Goal: Task Accomplishment & Management: Complete application form

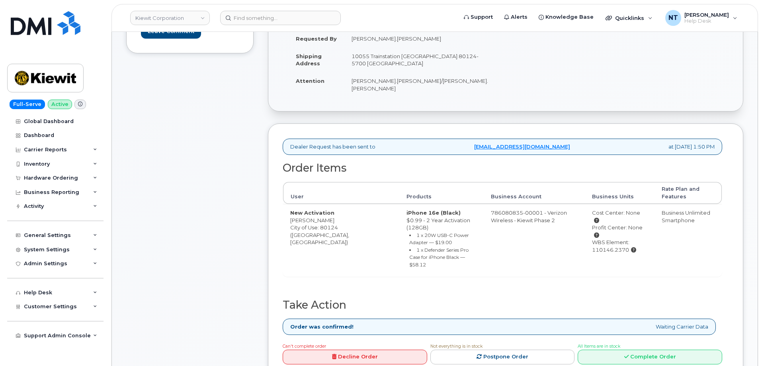
scroll to position [199, 0]
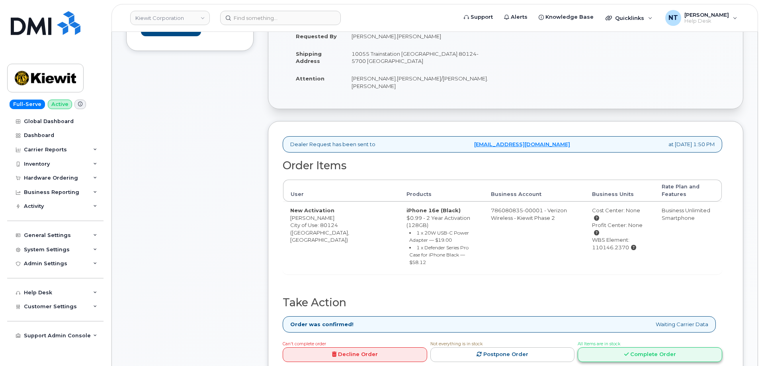
click at [674, 347] on link "Complete Order" at bounding box center [650, 354] width 145 height 15
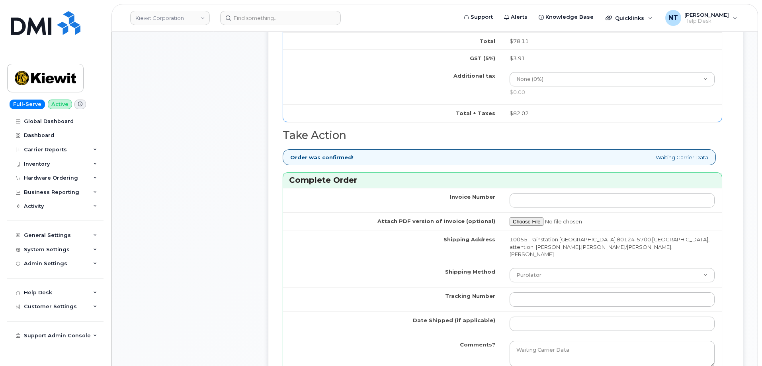
scroll to position [717, 0]
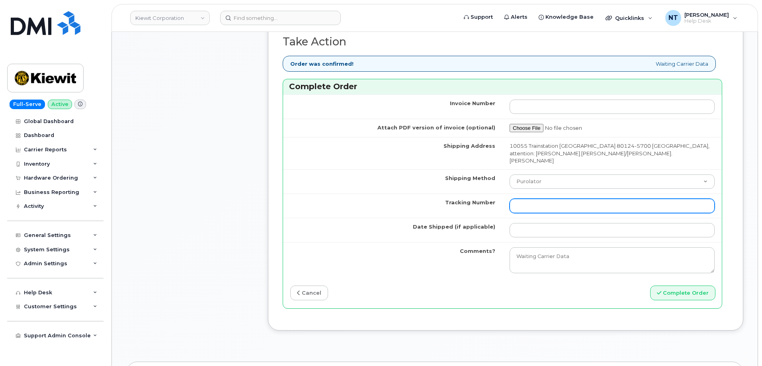
drag, startPoint x: 570, startPoint y: 190, endPoint x: 566, endPoint y: 188, distance: 4.3
click at [570, 199] on input "Tracking Number" at bounding box center [612, 206] width 205 height 14
paste input "444401121936"
type input "444401121936"
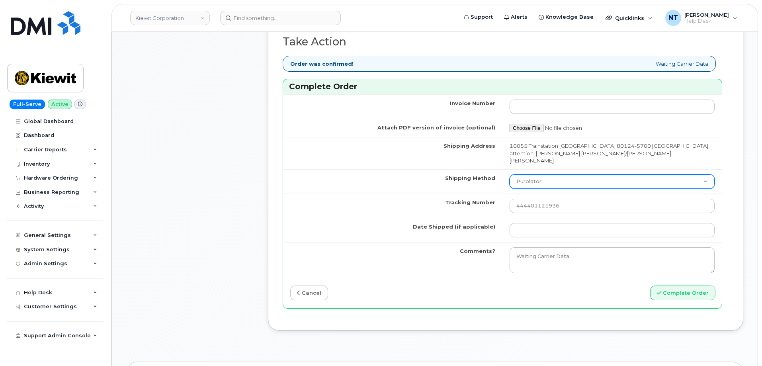
drag, startPoint x: 543, startPoint y: 164, endPoint x: 545, endPoint y: 172, distance: 7.9
click at [543, 174] on select "Purolator UPS FedEx Canada Post Courier Other Drop Off Pick Up" at bounding box center [612, 181] width 205 height 14
select select "FedEx"
click at [510, 174] on select "Purolator UPS FedEx Canada Post Courier Other Drop Off Pick Up" at bounding box center [612, 181] width 205 height 14
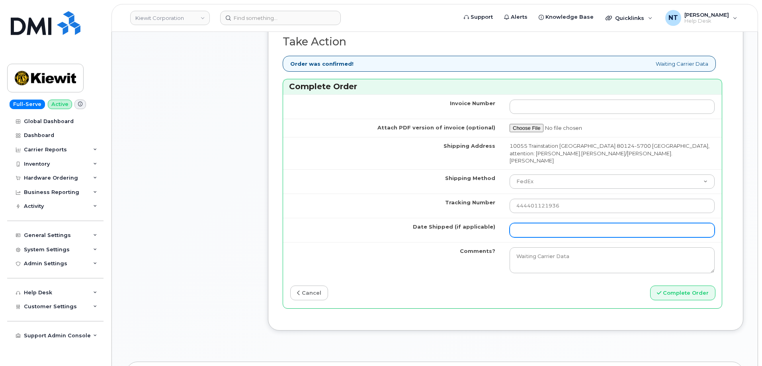
click at [538, 223] on input "Date Shipped (if applicable)" at bounding box center [612, 230] width 205 height 14
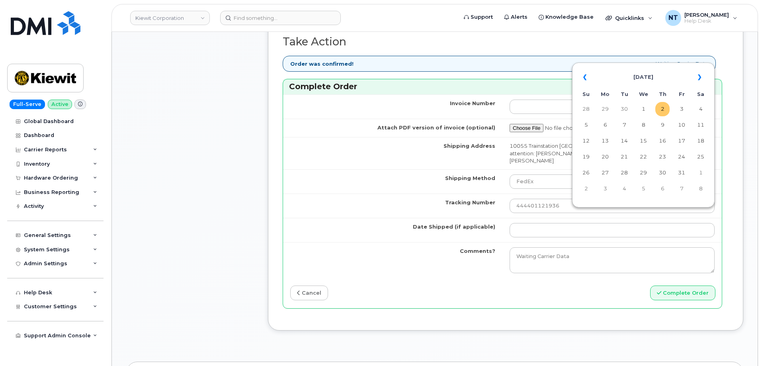
click at [665, 107] on td "2" at bounding box center [663, 109] width 14 height 14
type input "[DATE]"
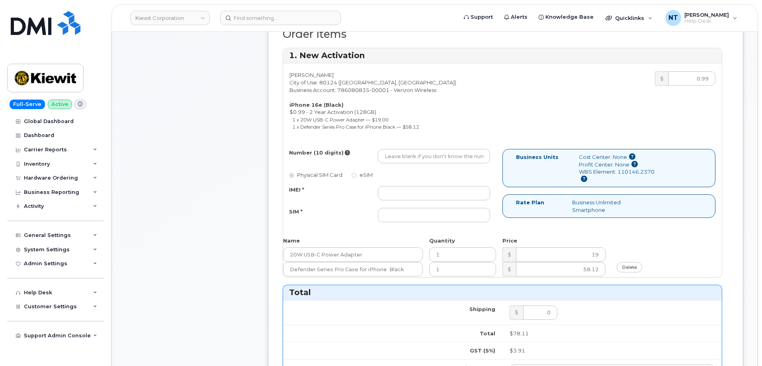
scroll to position [319, 0]
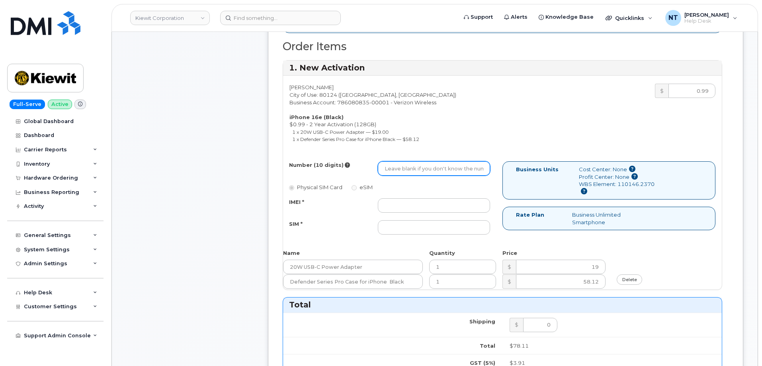
click at [402, 164] on input "Number (10 digits)" at bounding box center [434, 168] width 112 height 14
paste input "303-392-6376"
click at [409, 163] on input "303-392-6376" at bounding box center [434, 168] width 112 height 14
click at [386, 161] on input "3033926376" at bounding box center [434, 168] width 112 height 14
drag, startPoint x: 396, startPoint y: 164, endPoint x: 405, endPoint y: 166, distance: 9.5
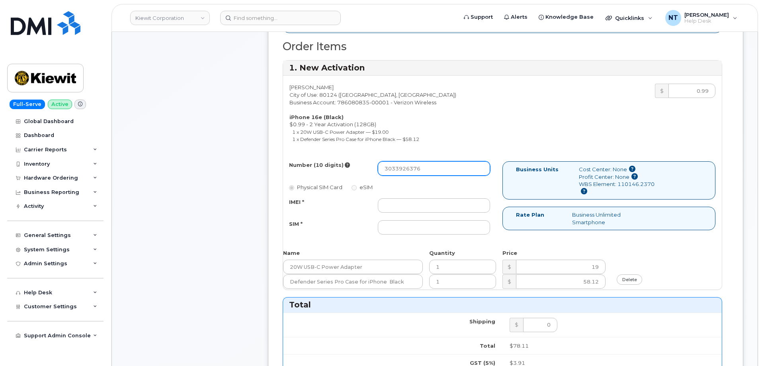
click at [405, 166] on input "3033926376" at bounding box center [434, 168] width 112 height 14
type input "3033926376"
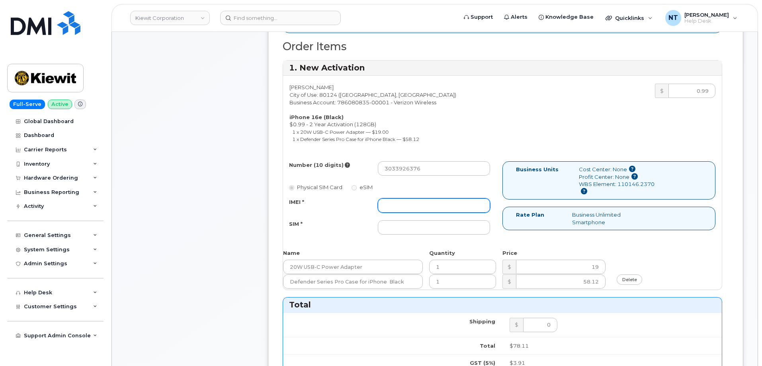
click at [406, 198] on input "IMEI *" at bounding box center [434, 205] width 112 height 14
paste input "353234881223398"
type input "353234881223398"
click at [415, 229] on div "Number (10 digits) 3033926376 Physical SIM Card eSIM IMEI * 353234881223398 SIM…" at bounding box center [392, 201] width 219 height 80
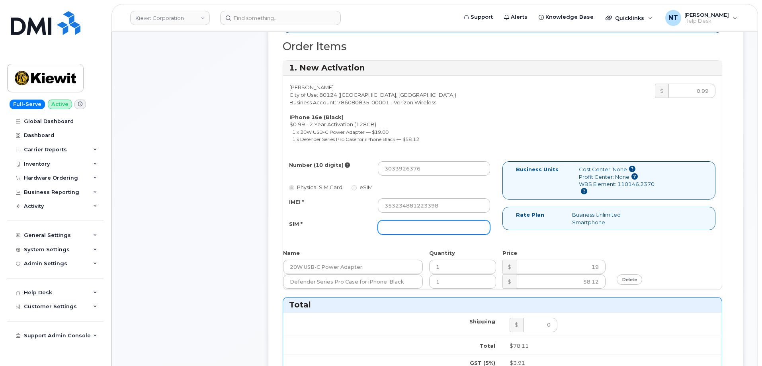
click at [416, 223] on input "SIM *" at bounding box center [434, 227] width 112 height 14
paste input "89043052010008889725002430387250"
type input "89043052010008889725002430387250"
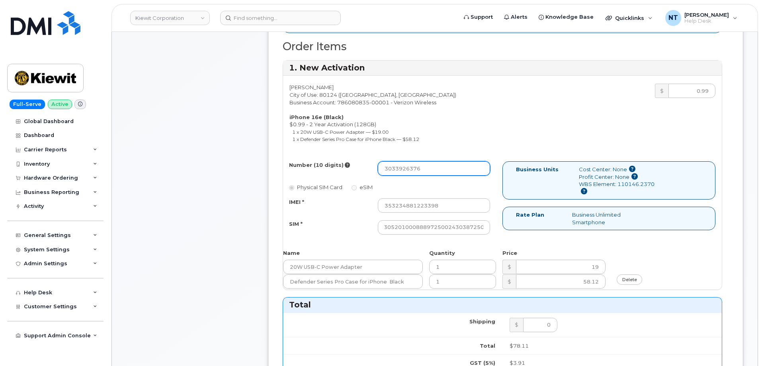
scroll to position [0, 0]
drag, startPoint x: 396, startPoint y: 165, endPoint x: 406, endPoint y: 166, distance: 10.0
click at [406, 166] on input "3033926376" at bounding box center [434, 168] width 112 height 14
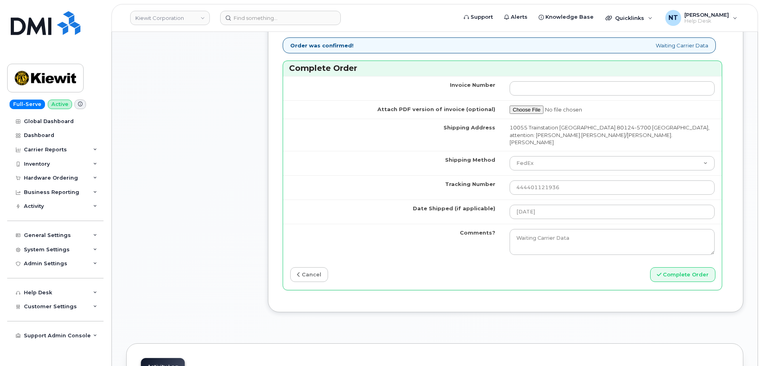
scroll to position [757, 0]
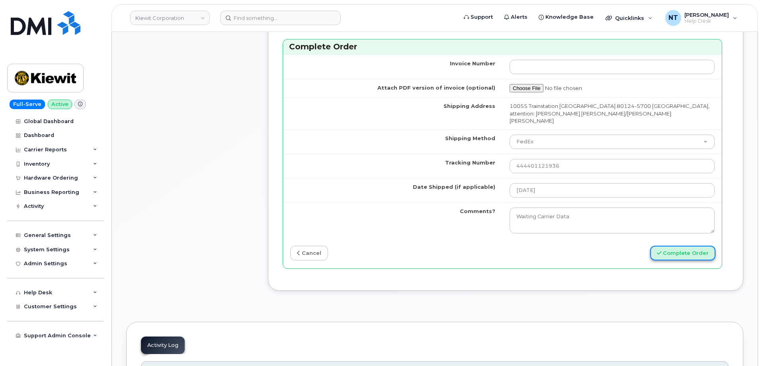
click at [692, 246] on button "Complete Order" at bounding box center [682, 253] width 65 height 15
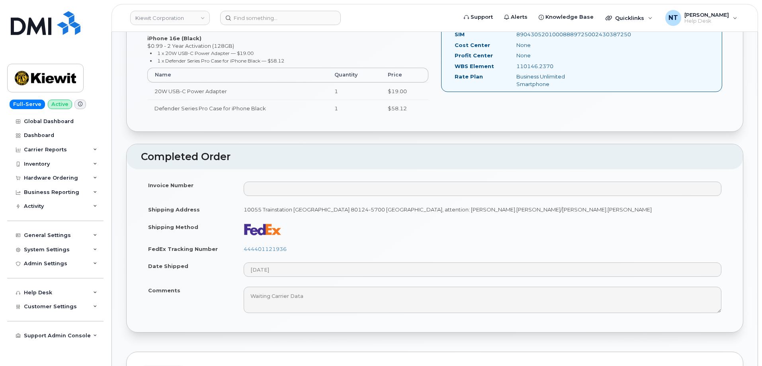
scroll to position [358, 0]
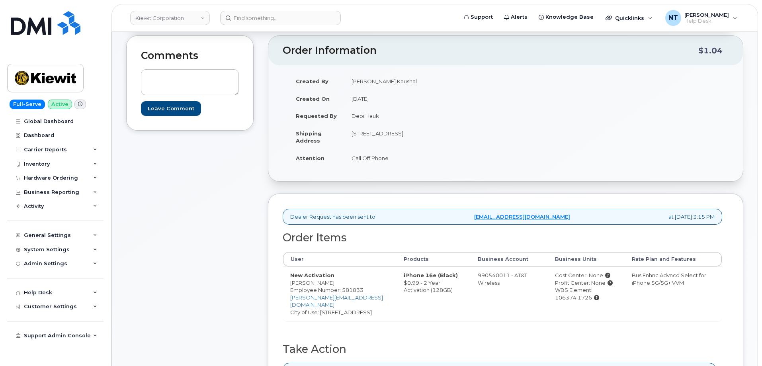
scroll to position [159, 0]
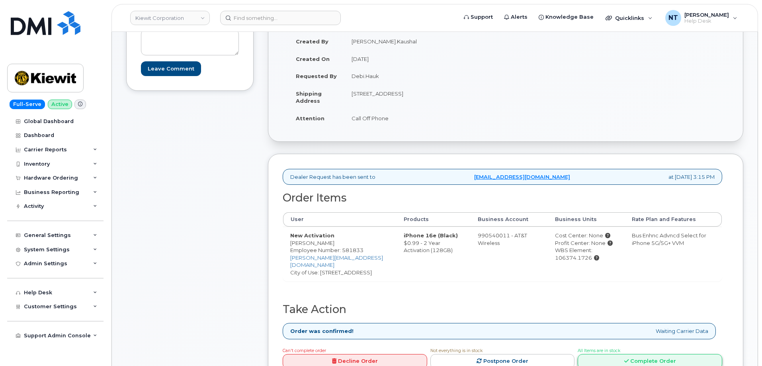
click at [650, 354] on link "Complete Order" at bounding box center [650, 361] width 145 height 15
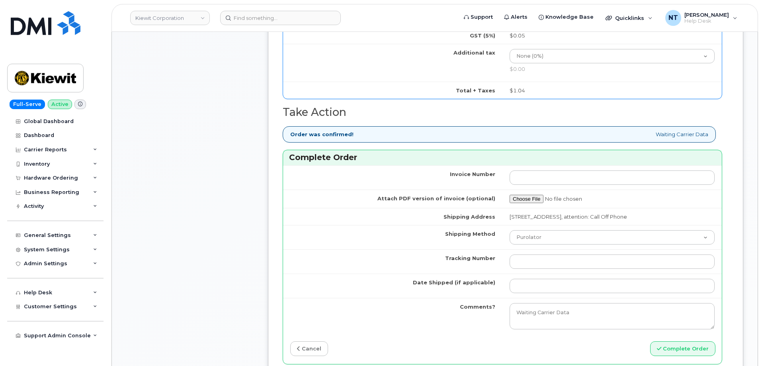
scroll to position [637, 0]
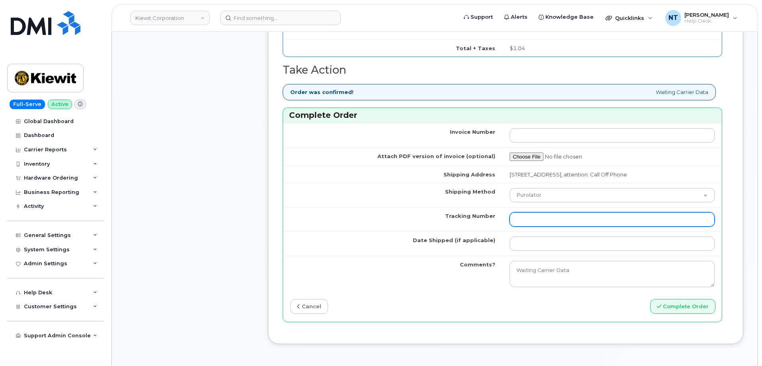
click at [552, 220] on input "Tracking Number" at bounding box center [612, 219] width 205 height 14
paste input "444401121970"
type input "444401121970"
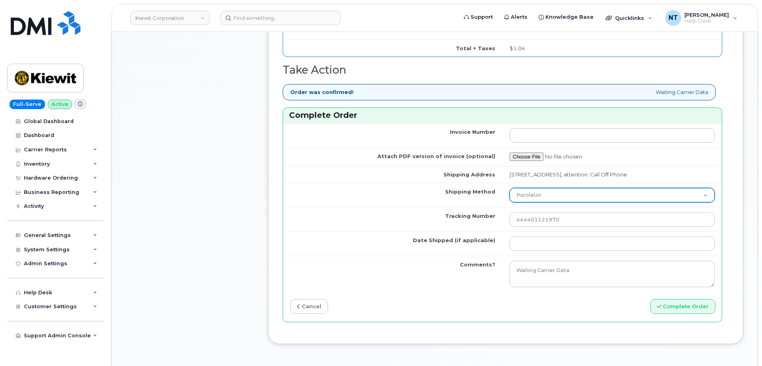
click at [545, 202] on select "Purolator UPS FedEx Canada Post Courier Other Drop Off Pick Up" at bounding box center [612, 195] width 205 height 14
select select "FedEx"
click at [510, 195] on select "Purolator UPS FedEx Canada Post Courier Other Drop Off Pick Up" at bounding box center [612, 195] width 205 height 14
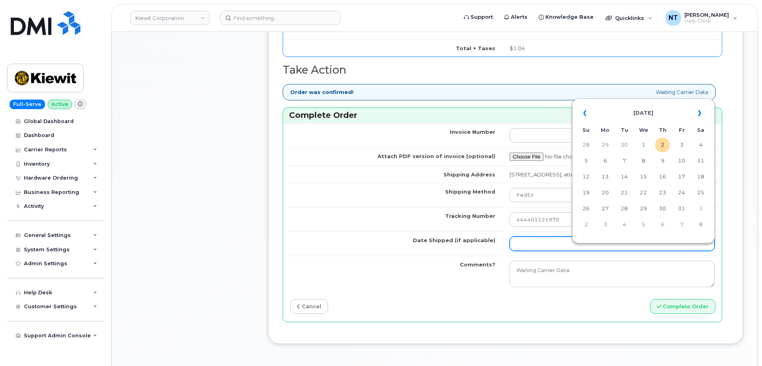
drag, startPoint x: 536, startPoint y: 250, endPoint x: 562, endPoint y: 242, distance: 27.5
click at [536, 250] on input "Date Shipped (if applicable)" at bounding box center [612, 244] width 205 height 14
drag, startPoint x: 664, startPoint y: 142, endPoint x: 636, endPoint y: 161, distance: 33.8
click at [664, 142] on td "2" at bounding box center [663, 145] width 14 height 14
type input "[DATE]"
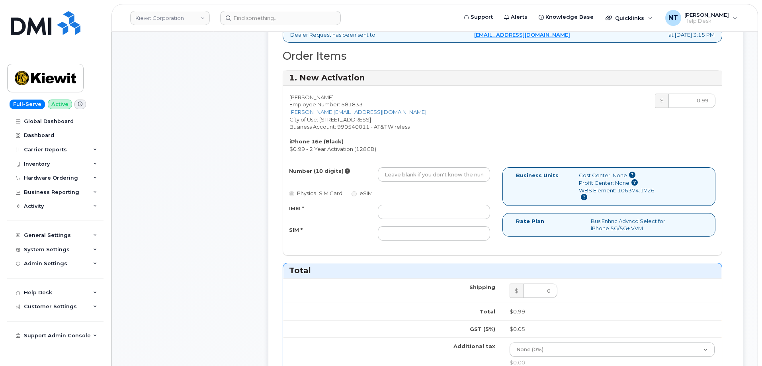
scroll to position [279, 0]
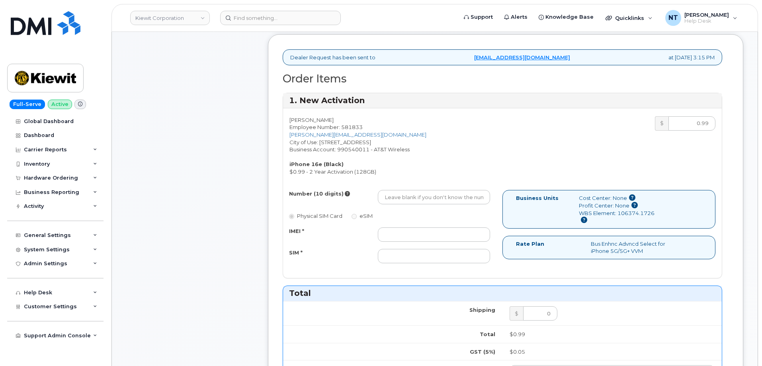
click at [398, 225] on div "Number (10 digits) Physical SIM Card eSIM IMEI * SIM *" at bounding box center [392, 230] width 219 height 80
click at [431, 237] on input "IMEI *" at bounding box center [434, 234] width 112 height 14
paste input "355354210637098"
type input "355354210637098"
click at [412, 256] on input "SIM *" at bounding box center [434, 256] width 112 height 14
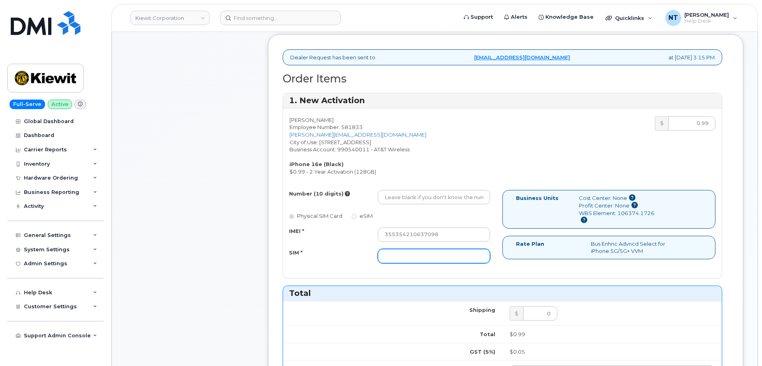
paste input "89043052010008889625010795679525"
drag, startPoint x: 458, startPoint y: 259, endPoint x: 489, endPoint y: 260, distance: 30.7
click at [489, 260] on input "89043052010008889625010795679525" at bounding box center [434, 256] width 112 height 14
type input "89043052010008889625010795679525"
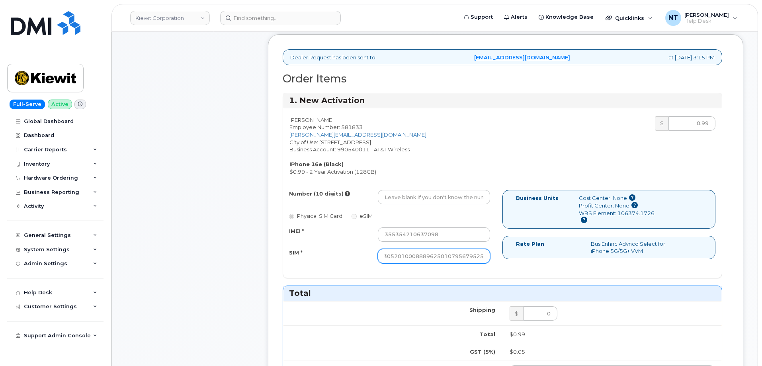
scroll to position [0, 0]
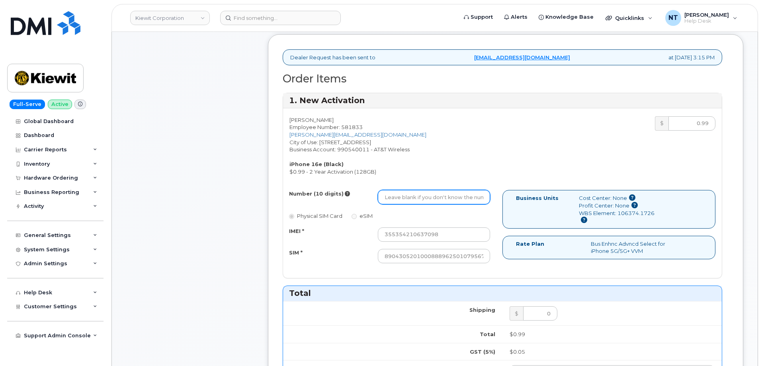
click at [409, 197] on input "Number (10 digits)" at bounding box center [434, 197] width 112 height 14
paste input "662-570-8551"
click at [409, 199] on input "662-570-8551" at bounding box center [434, 197] width 112 height 14
drag, startPoint x: 397, startPoint y: 198, endPoint x: 406, endPoint y: 198, distance: 9.6
click at [406, 198] on input "6625708551" at bounding box center [434, 197] width 112 height 14
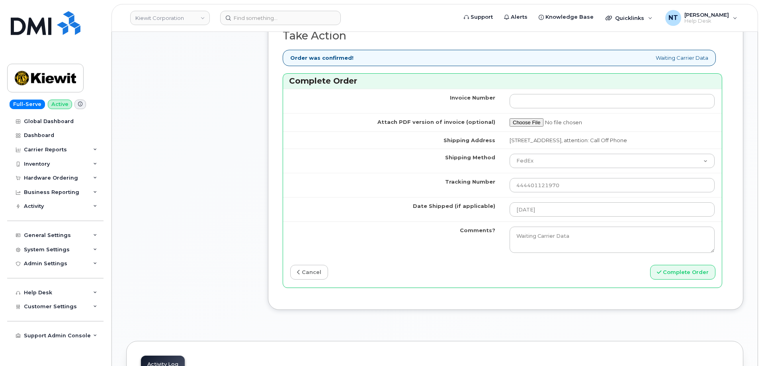
scroll to position [677, 0]
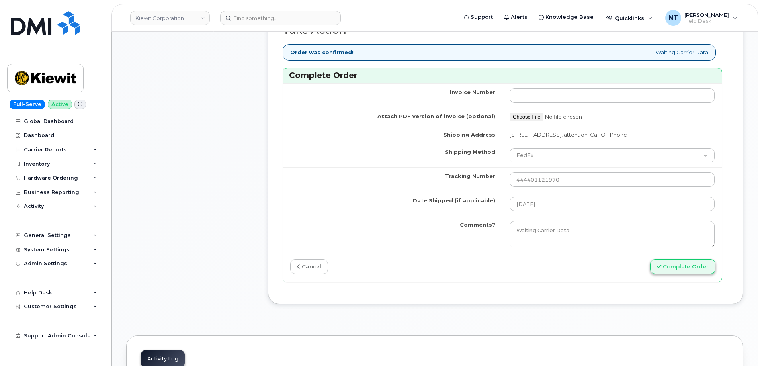
type input "6625708551"
click at [687, 274] on button "Complete Order" at bounding box center [682, 266] width 65 height 15
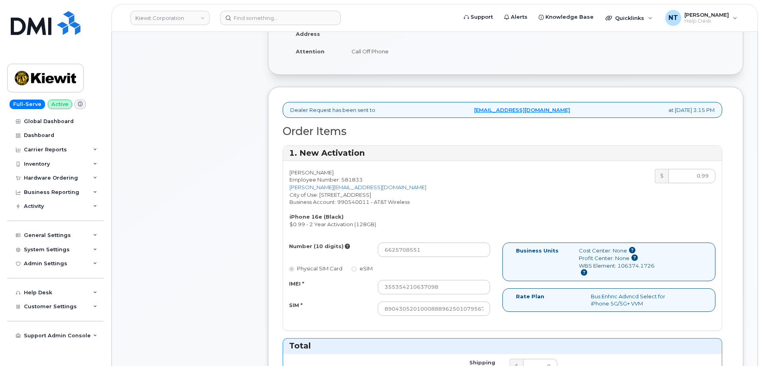
scroll to position [319, 0]
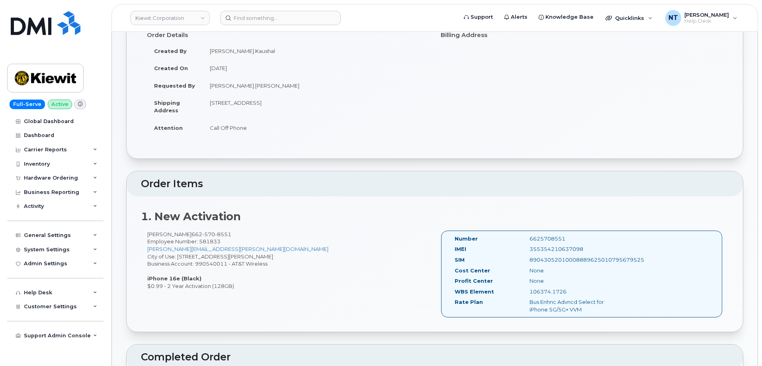
scroll to position [279, 0]
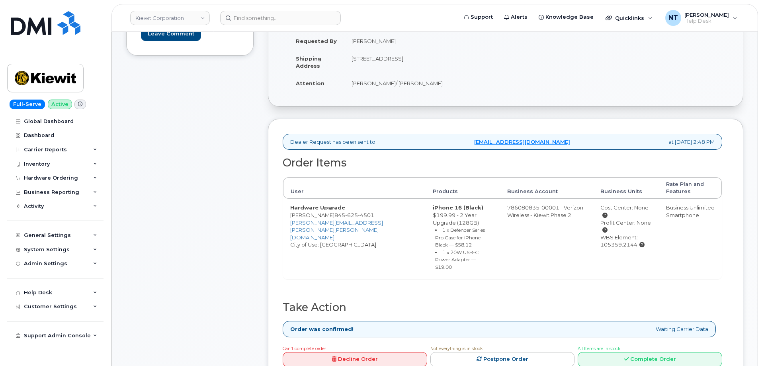
scroll to position [199, 0]
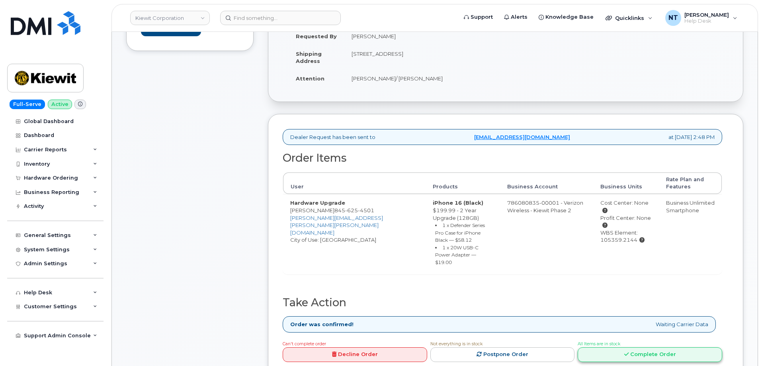
click at [632, 347] on link "Complete Order" at bounding box center [650, 354] width 145 height 15
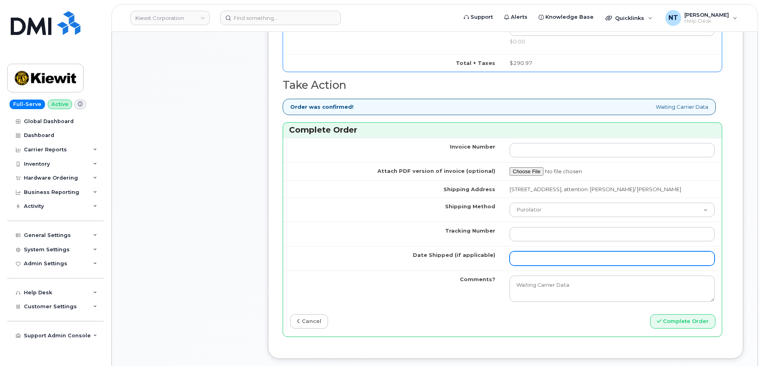
scroll to position [677, 0]
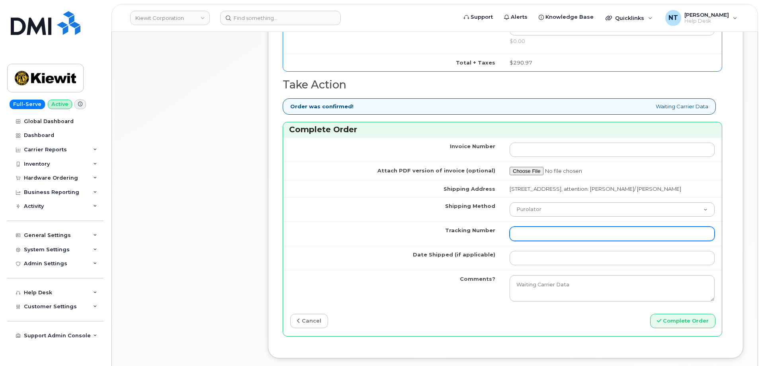
drag, startPoint x: 553, startPoint y: 235, endPoint x: 552, endPoint y: 229, distance: 6.8
click at [553, 235] on input "Tracking Number" at bounding box center [612, 234] width 205 height 14
paste input "444401121980"
type input "444401121980"
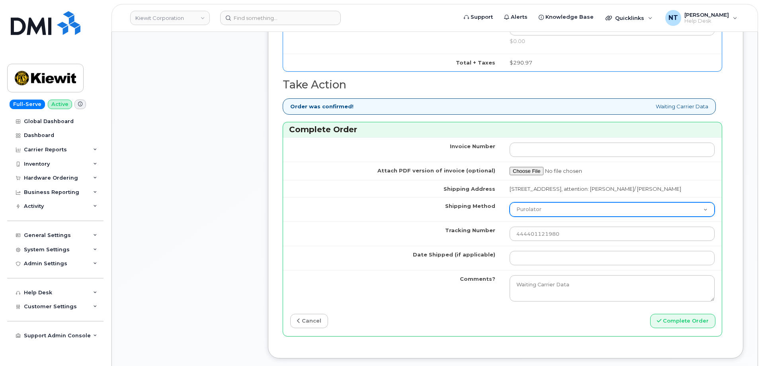
click at [549, 210] on select "Purolator UPS FedEx Canada Post Courier Other Drop Off Pick Up" at bounding box center [612, 209] width 205 height 14
select select "FedEx"
click at [510, 202] on select "Purolator UPS FedEx Canada Post Courier Other Drop Off Pick Up" at bounding box center [612, 209] width 205 height 14
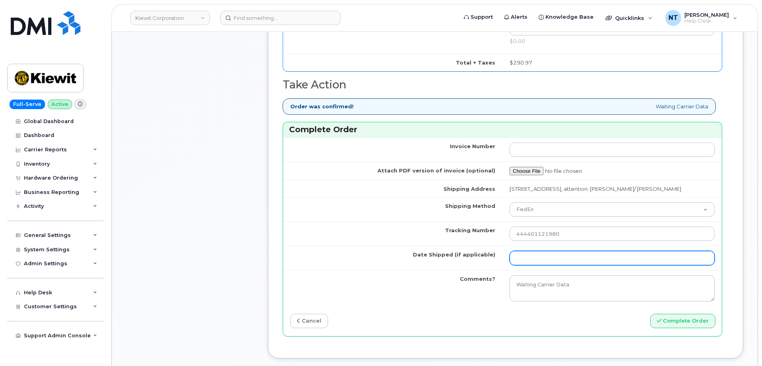
drag, startPoint x: 552, startPoint y: 259, endPoint x: 556, endPoint y: 257, distance: 4.6
click at [552, 259] on input "Date Shipped (if applicable)" at bounding box center [612, 258] width 205 height 14
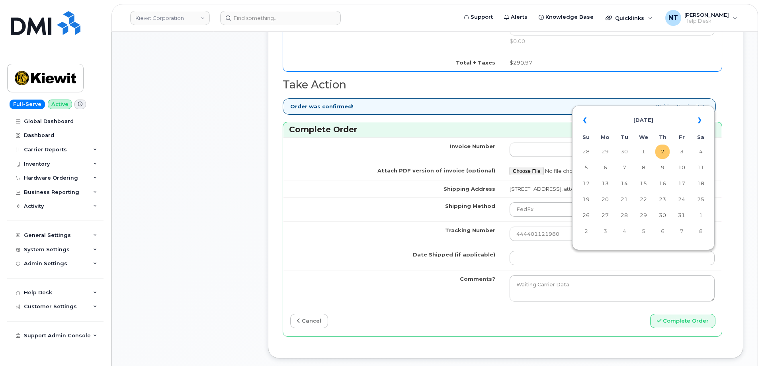
click at [666, 151] on td "2" at bounding box center [663, 152] width 14 height 14
type input "[DATE]"
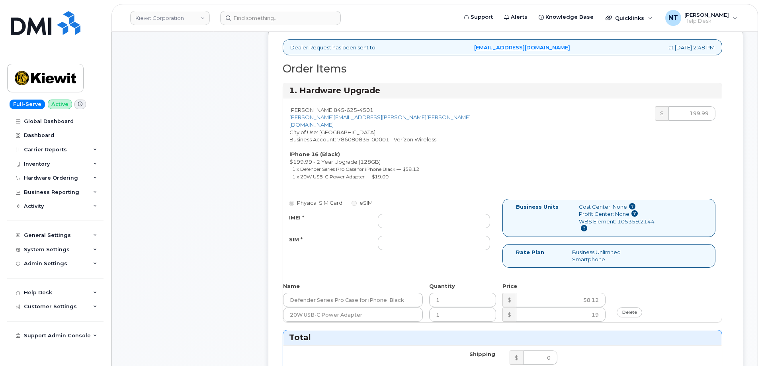
scroll to position [279, 0]
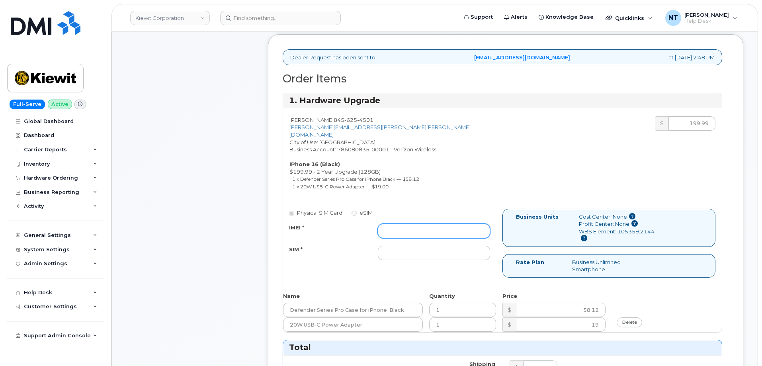
click at [400, 226] on input "IMEI *" at bounding box center [434, 231] width 112 height 14
paste input "356422161516691"
type input "356422161516691"
click at [421, 247] on input "SIM *" at bounding box center [434, 253] width 112 height 14
paste input "89049032007408885200215613016587"
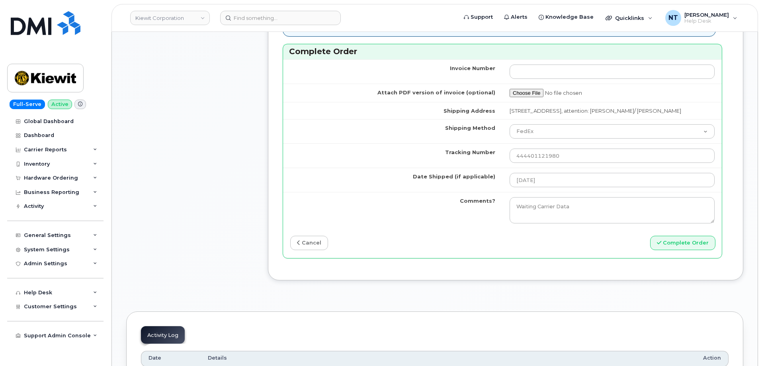
scroll to position [757, 0]
type input "89049032007408885200215613016587"
click at [683, 240] on button "Complete Order" at bounding box center [682, 241] width 65 height 15
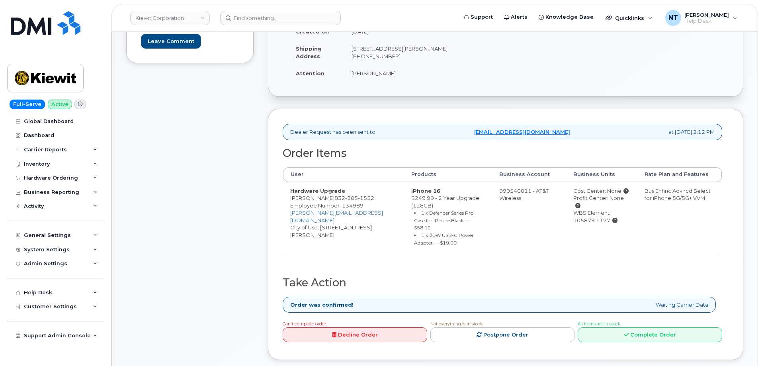
scroll to position [199, 0]
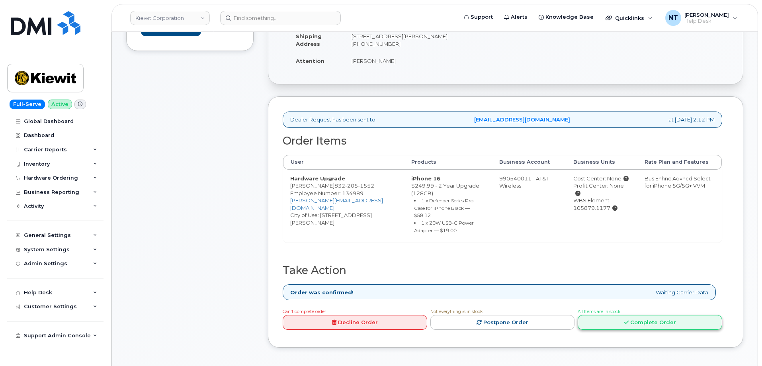
click at [650, 317] on link "Complete Order" at bounding box center [650, 322] width 145 height 15
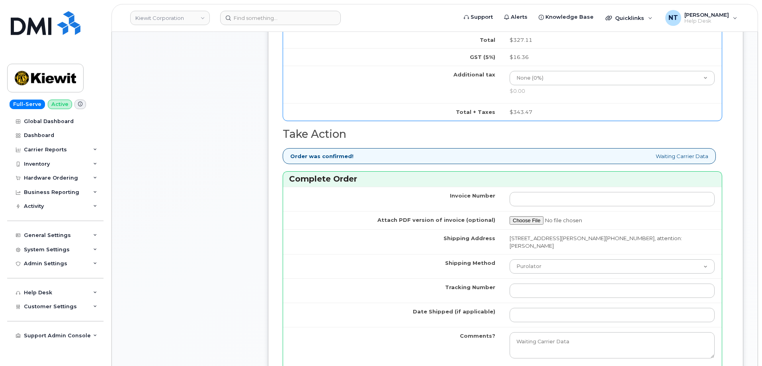
scroll to position [637, 0]
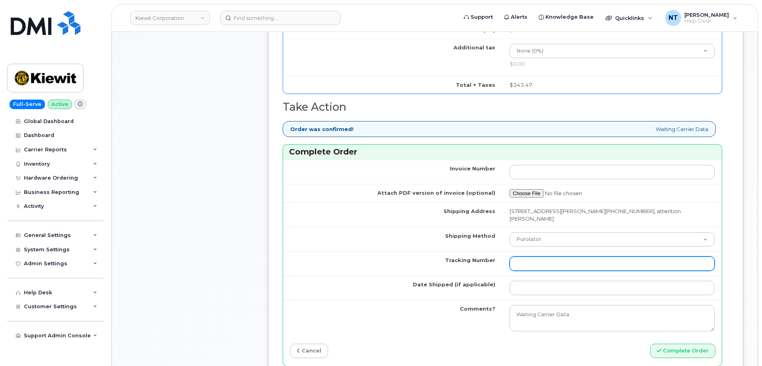
drag, startPoint x: 546, startPoint y: 264, endPoint x: 546, endPoint y: 259, distance: 4.4
click at [546, 264] on input "Tracking Number" at bounding box center [612, 264] width 205 height 14
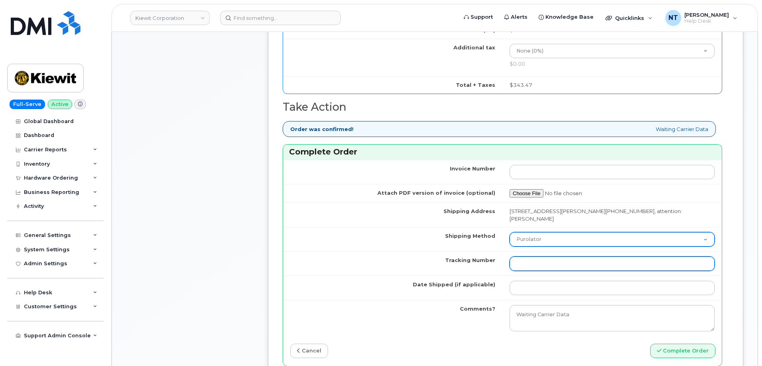
paste input "444401122005"
type input "444401122005"
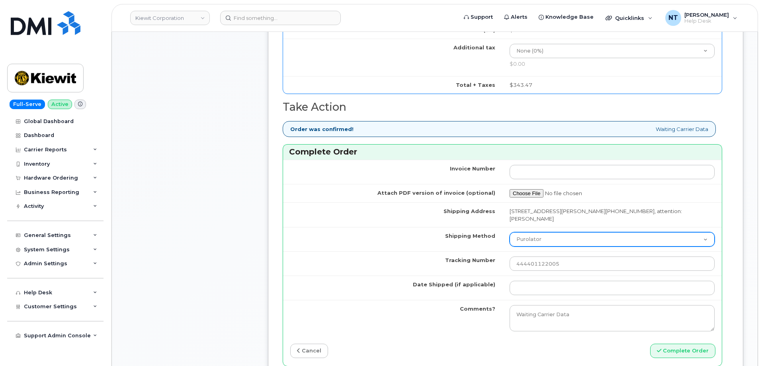
click at [543, 239] on select "Purolator UPS FedEx Canada Post Courier Other Drop Off Pick Up" at bounding box center [612, 239] width 205 height 14
select select "FedEx"
click at [510, 232] on select "Purolator UPS FedEx Canada Post Courier Other Drop Off Pick Up" at bounding box center [612, 239] width 205 height 14
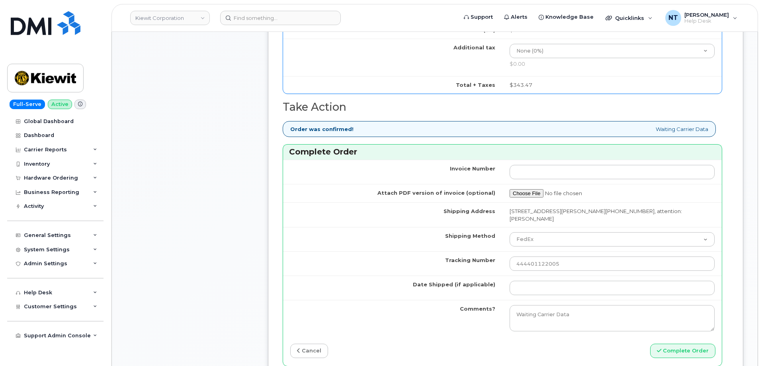
click at [537, 296] on td at bounding box center [612, 288] width 219 height 24
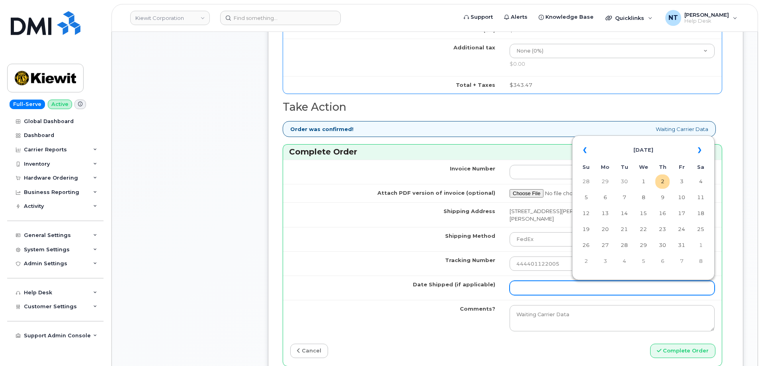
drag, startPoint x: 538, startPoint y: 290, endPoint x: 537, endPoint y: 285, distance: 5.2
click at [538, 290] on input "Date Shipped (if applicable)" at bounding box center [612, 288] width 205 height 14
click at [661, 181] on td "2" at bounding box center [663, 181] width 14 height 14
type input "[DATE]"
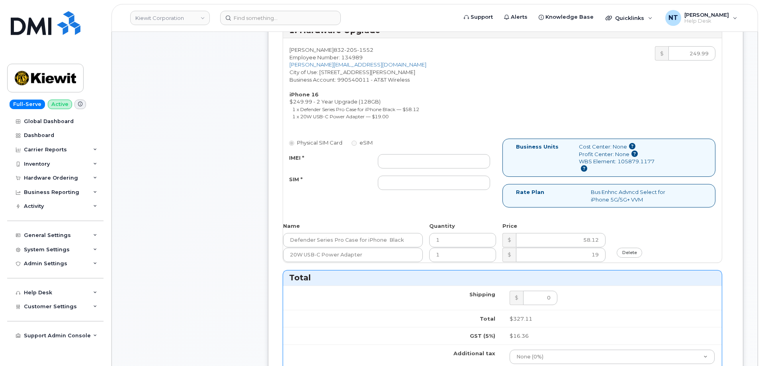
scroll to position [319, 0]
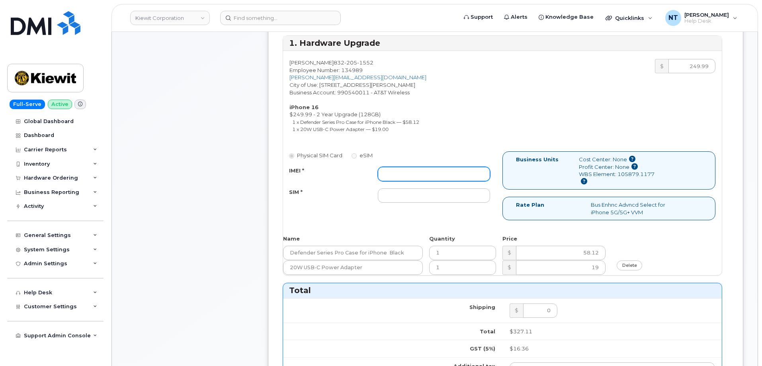
click at [390, 169] on input "IMEI *" at bounding box center [434, 174] width 112 height 14
paste input "357985607554509"
type input "357985607554509"
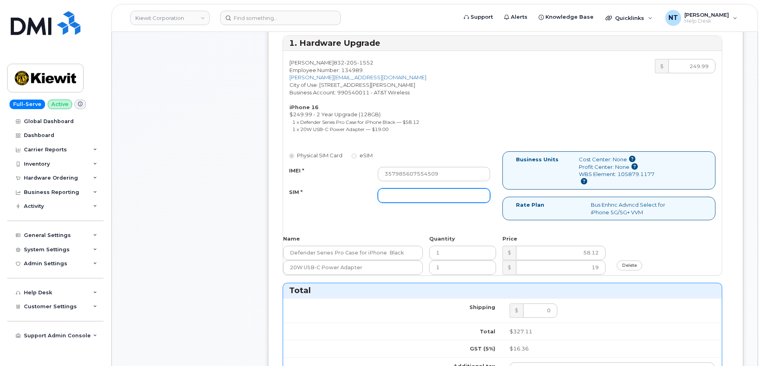
click at [433, 196] on input "SIM *" at bounding box center [434, 195] width 112 height 14
paste input "89049032007408885200216245067520"
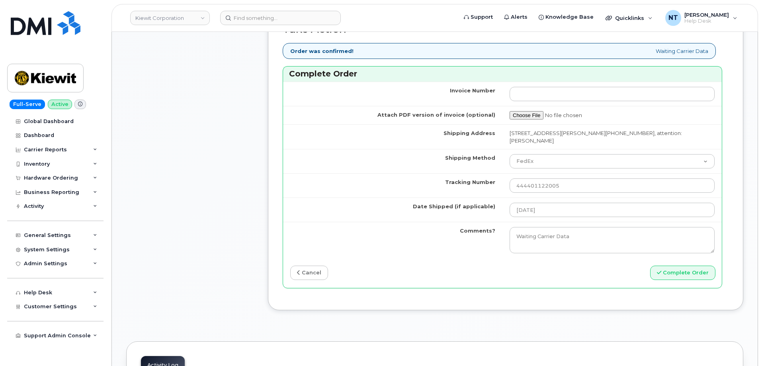
scroll to position [717, 0]
type input "89049032007408885200216245067520"
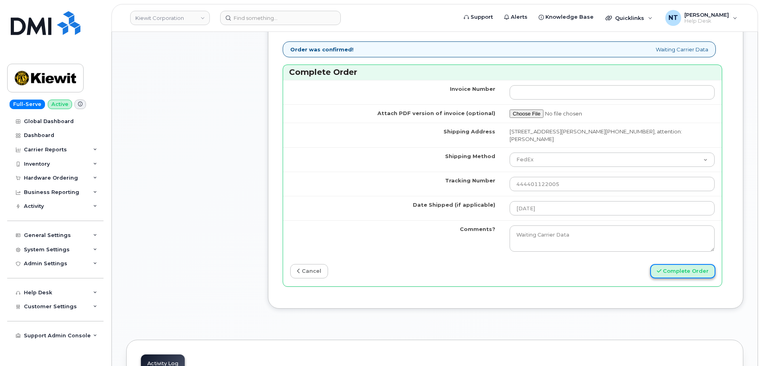
scroll to position [0, 0]
click at [703, 269] on button "Complete Order" at bounding box center [682, 271] width 65 height 15
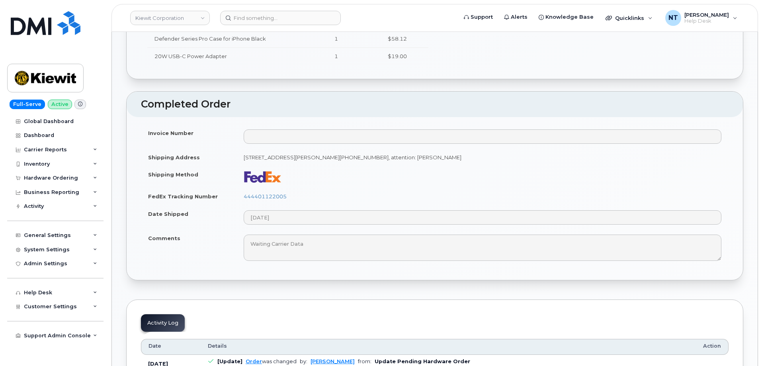
scroll to position [398, 0]
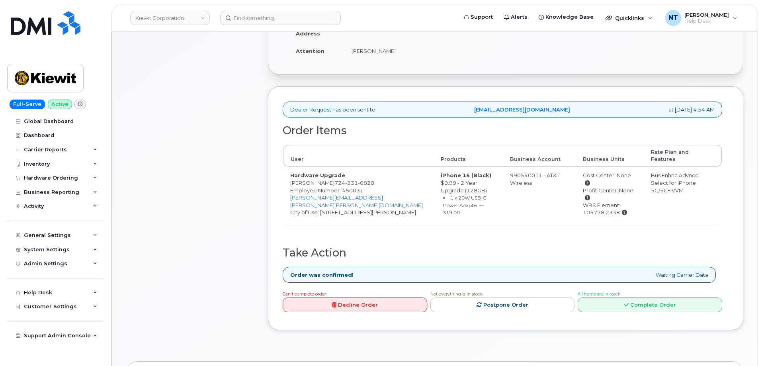
scroll to position [239, 0]
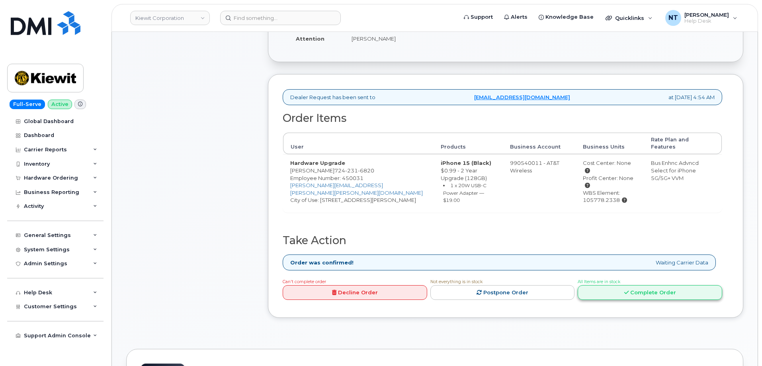
click at [621, 292] on link "Complete Order" at bounding box center [650, 292] width 145 height 15
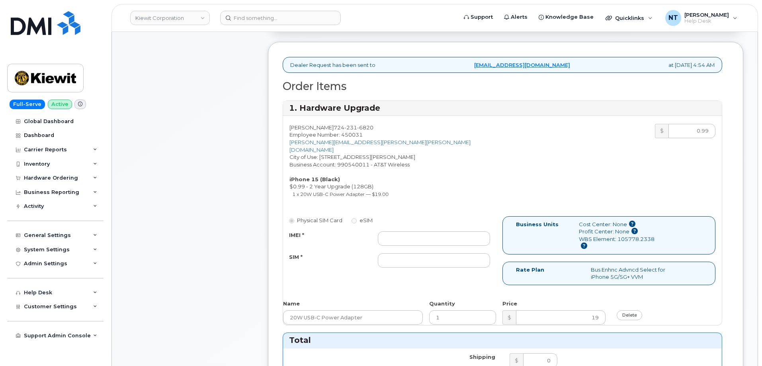
scroll to position [319, 0]
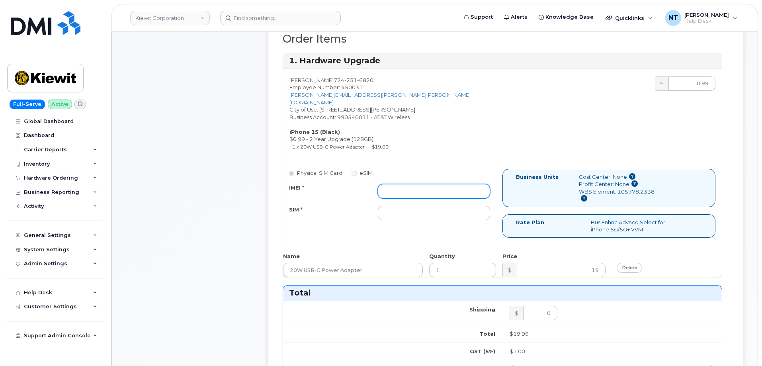
click at [393, 184] on input "IMEI *" at bounding box center [434, 191] width 112 height 14
paste input "355135957953008"
type input "355135957953008"
click at [418, 207] on input "SIM *" at bounding box center [434, 213] width 112 height 14
paste input "89049032007208888800211984062950"
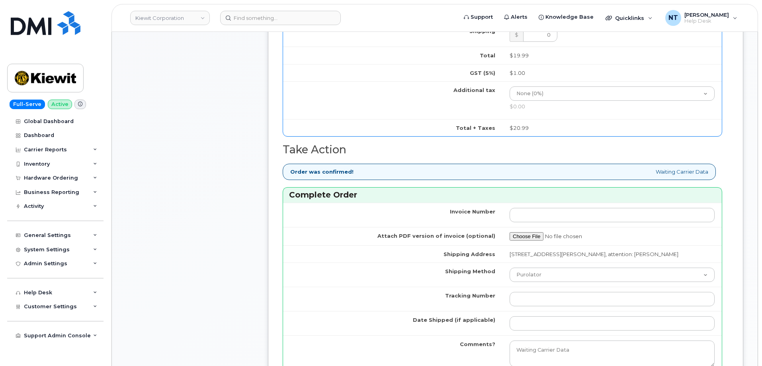
scroll to position [597, 0]
type input "89049032007208888800211984062950"
click at [552, 274] on select "Purolator UPS FedEx Canada Post Courier Other Drop Off Pick Up" at bounding box center [612, 274] width 205 height 14
select select "FedEx"
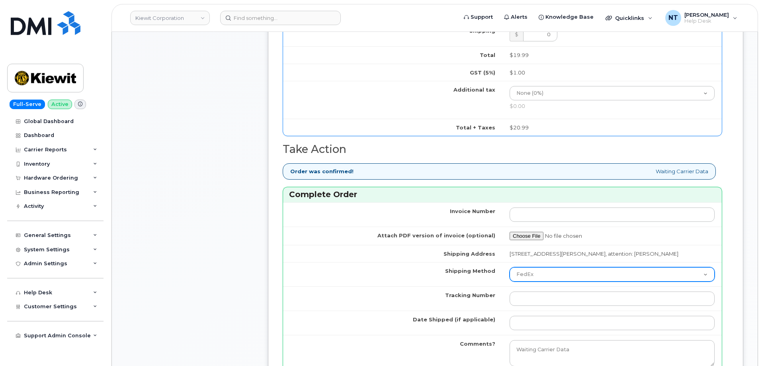
click at [510, 267] on select "Purolator UPS FedEx Canada Post Courier Other Drop Off Pick Up" at bounding box center [612, 274] width 205 height 14
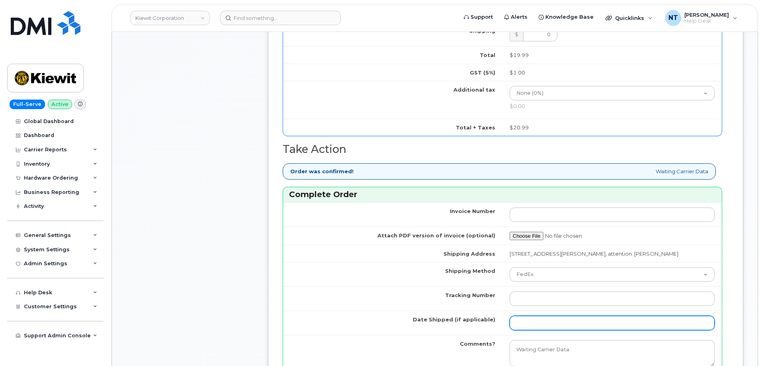
click at [530, 323] on input "Date Shipped (if applicable)" at bounding box center [612, 323] width 205 height 14
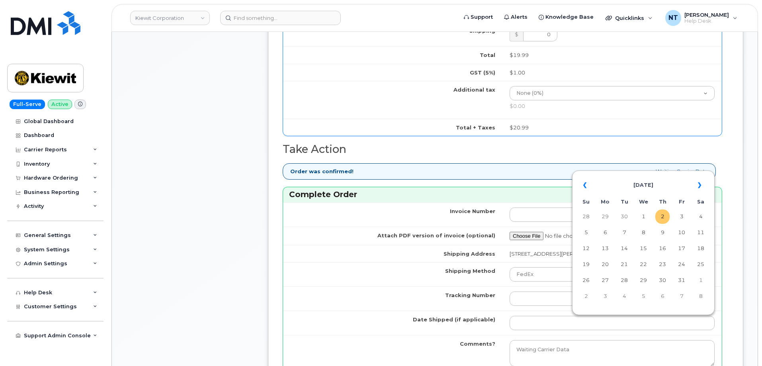
click at [666, 218] on td "2" at bounding box center [663, 217] width 14 height 14
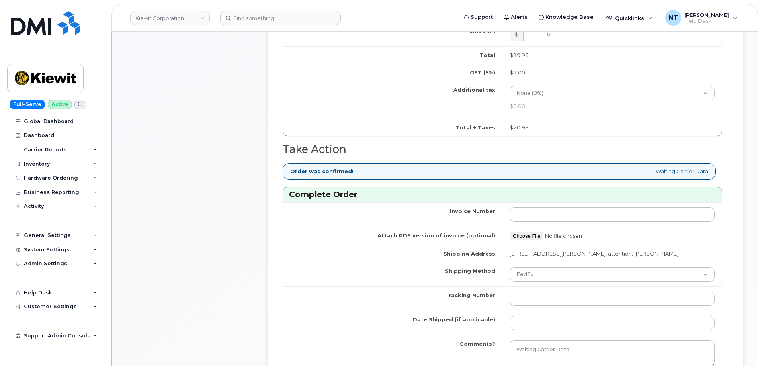
type input "[DATE]"
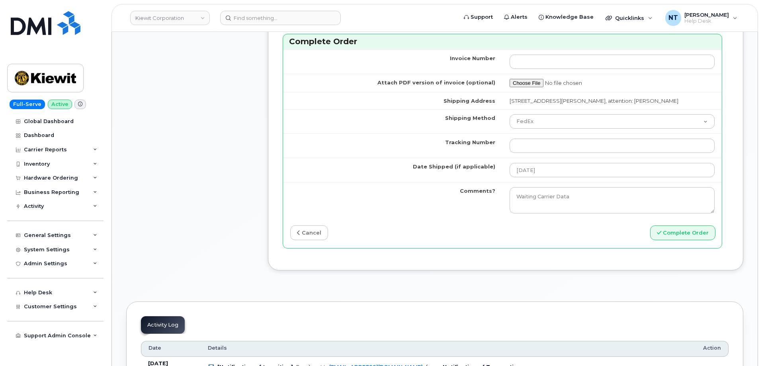
scroll to position [757, 0]
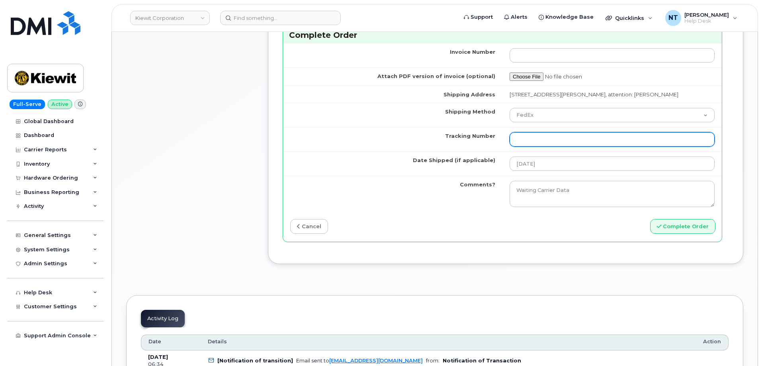
click at [552, 140] on input "Tracking Number" at bounding box center [612, 139] width 205 height 14
paste input "444401122027"
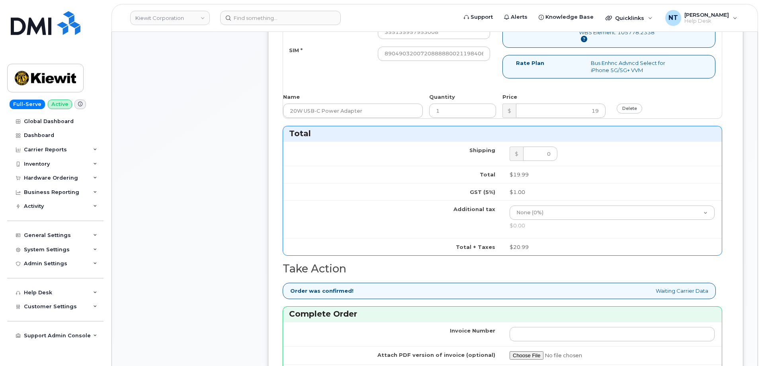
scroll to position [438, 0]
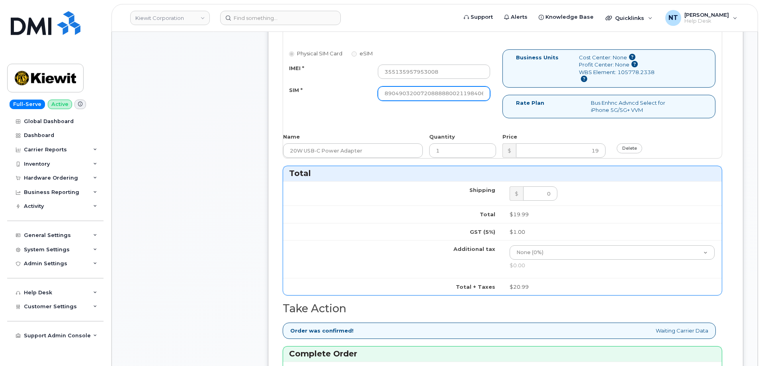
type input "444401122027"
drag, startPoint x: 447, startPoint y: 83, endPoint x: 498, endPoint y: 90, distance: 51.8
click at [498, 90] on div "Physical SIM Card eSIM IMEI * 355135957953008 SIM * 890490320072088888002119840…" at bounding box center [392, 78] width 219 height 59
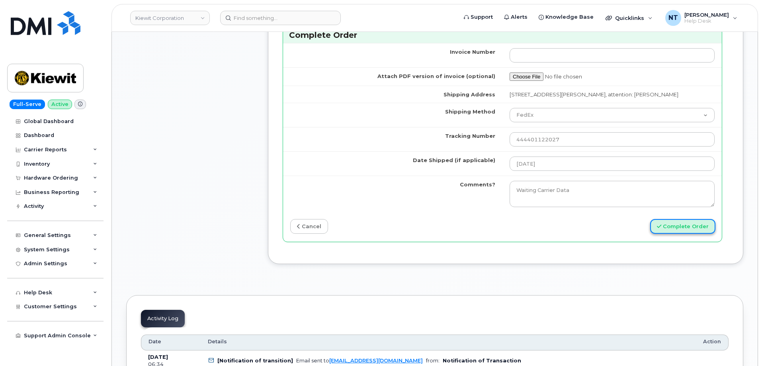
scroll to position [0, 0]
click at [690, 226] on button "Complete Order" at bounding box center [682, 226] width 65 height 15
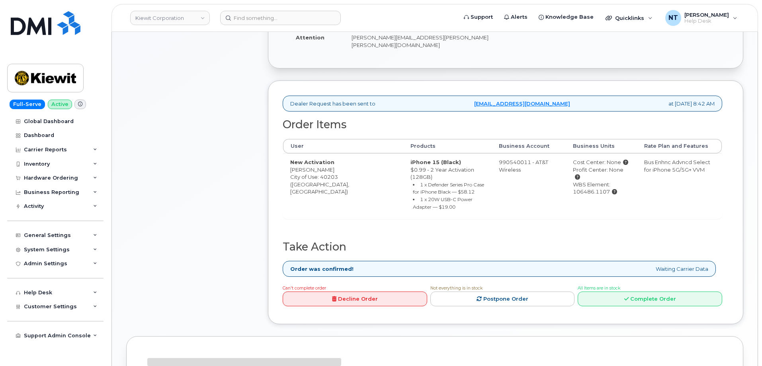
scroll to position [240, 0]
click at [612, 292] on link "Complete Order" at bounding box center [650, 299] width 145 height 15
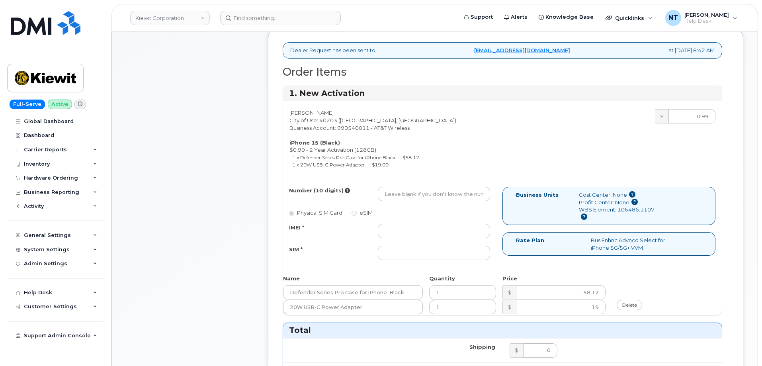
scroll to position [319, 0]
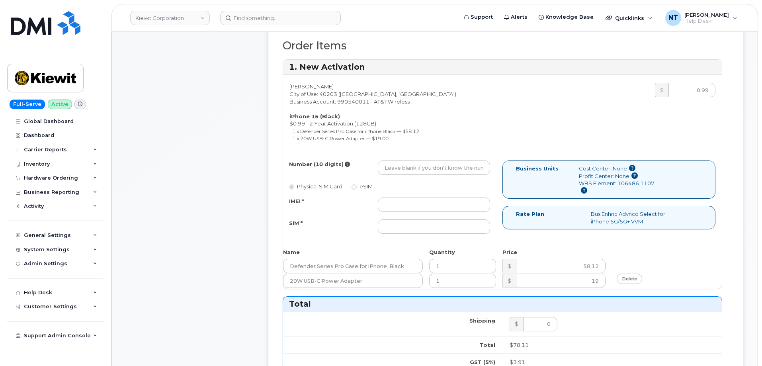
click at [395, 147] on div "Jeffrey Kionka City of Use: 40203 (Louisville, KY) Business Account: 990540011 …" at bounding box center [502, 182] width 439 height 214
drag, startPoint x: 409, startPoint y: 158, endPoint x: 417, endPoint y: 159, distance: 7.7
click at [409, 161] on input "Number (10 digits)" at bounding box center [434, 168] width 112 height 14
paste input "502-432-9482"
click at [410, 161] on input "502-432-9482" at bounding box center [434, 168] width 112 height 14
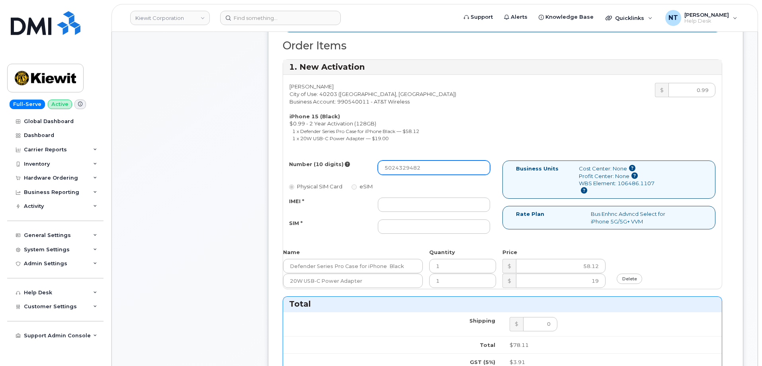
drag, startPoint x: 396, startPoint y: 162, endPoint x: 407, endPoint y: 164, distance: 11.4
click at [407, 164] on input "5024329482" at bounding box center [434, 168] width 112 height 14
type input "5024329482"
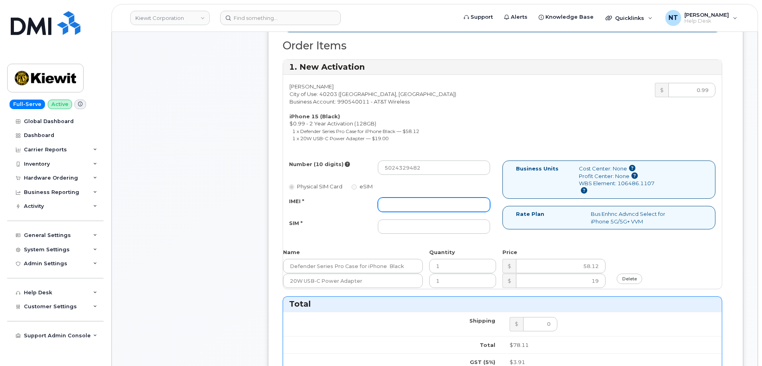
click at [405, 198] on input "IMEI *" at bounding box center [434, 205] width 112 height 14
paste input "355135950748322"
type input "355135950748322"
click at [409, 227] on div "Number (10 digits) 5024329482 Physical SIM Card eSIM IMEI * 355135950748322 SIM…" at bounding box center [392, 201] width 219 height 80
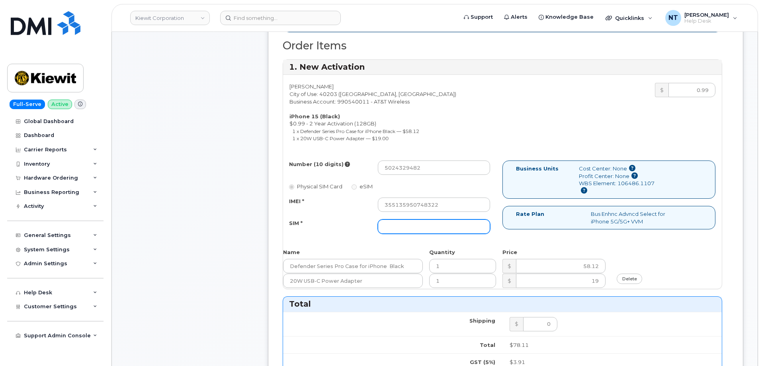
click at [410, 221] on input "SIM *" at bounding box center [434, 226] width 112 height 14
paste input "89049032007208888800192885178013"
type input "89049032007208888800192885178013"
click at [218, 212] on div "Comments Leave Comment" at bounding box center [189, 283] width 127 height 897
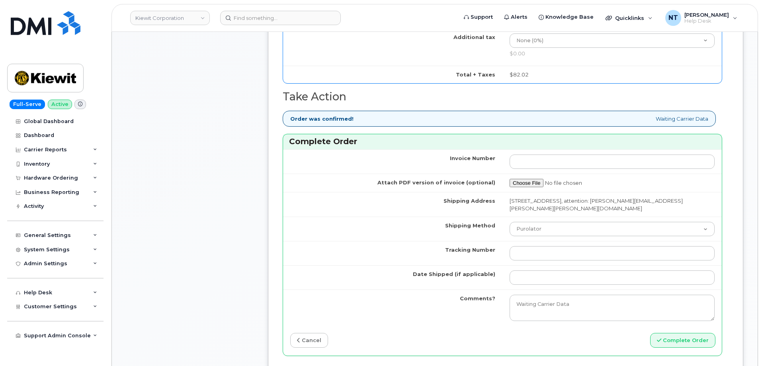
scroll to position [678, 0]
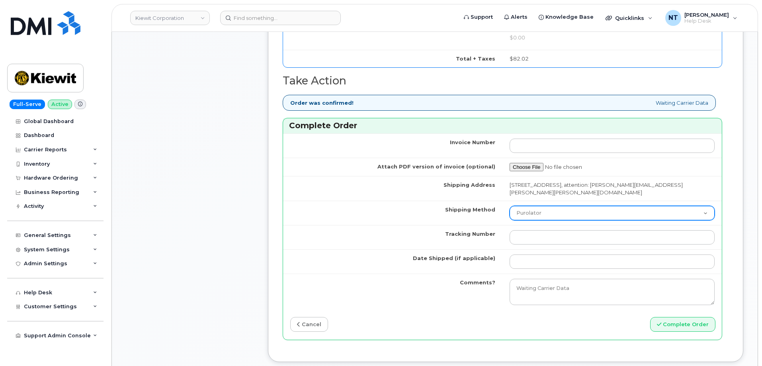
click at [548, 208] on select "Purolator UPS FedEx Canada Post Courier Other Drop Off Pick Up" at bounding box center [612, 213] width 205 height 14
select select "FedEx"
click at [510, 206] on select "Purolator UPS FedEx Canada Post Courier Other Drop Off Pick Up" at bounding box center [612, 213] width 205 height 14
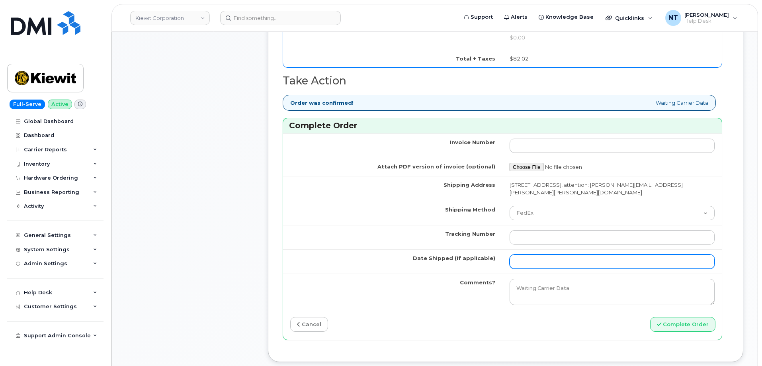
drag, startPoint x: 539, startPoint y: 249, endPoint x: 550, endPoint y: 254, distance: 12.0
click at [539, 255] on input "Date Shipped (if applicable)" at bounding box center [612, 262] width 205 height 14
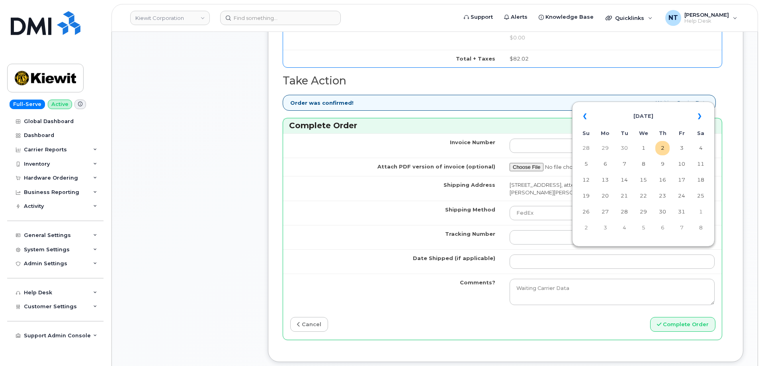
click at [667, 151] on td "2" at bounding box center [663, 148] width 14 height 14
type input "[DATE]"
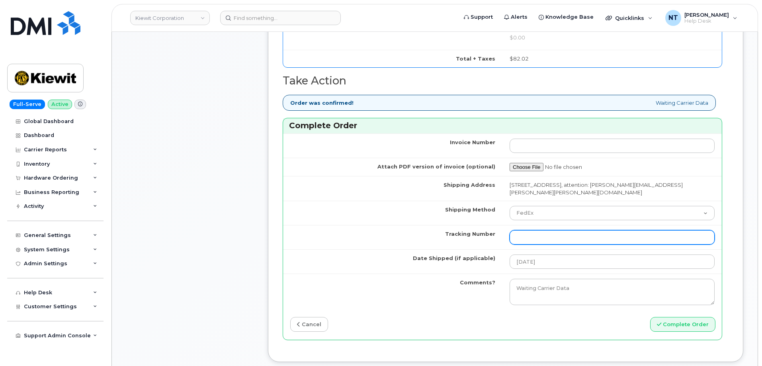
click at [533, 231] on input "Tracking Number" at bounding box center [612, 237] width 205 height 14
paste input "444401122049"
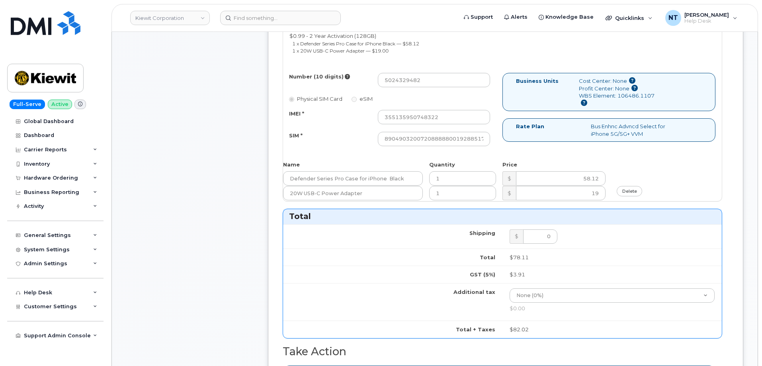
scroll to position [280, 0]
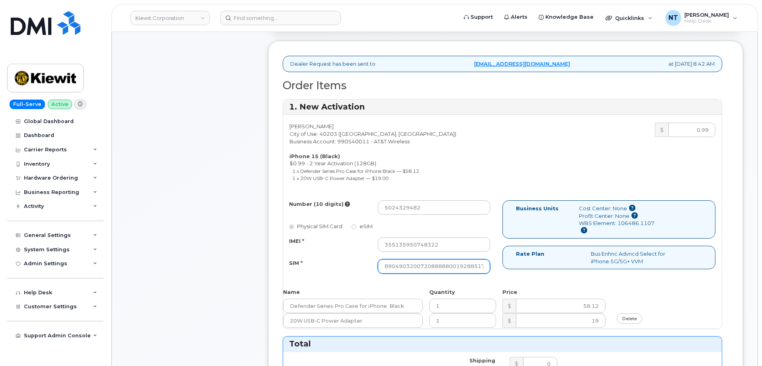
type input "444401122049"
drag, startPoint x: 460, startPoint y: 259, endPoint x: 495, endPoint y: 260, distance: 34.7
click at [495, 260] on div "89049032007208888800192885178013" at bounding box center [434, 266] width 124 height 14
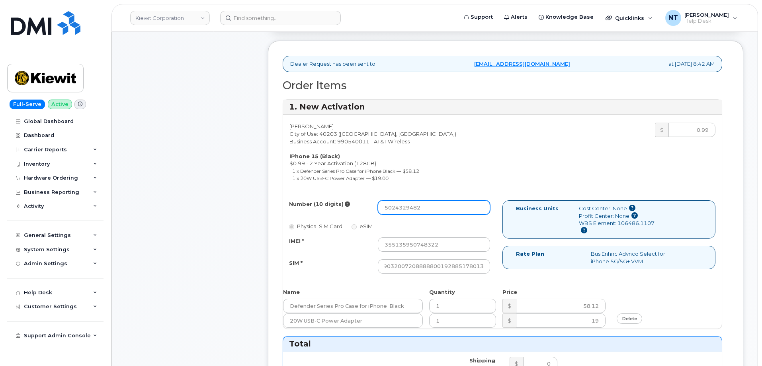
scroll to position [0, 0]
drag, startPoint x: 396, startPoint y: 202, endPoint x: 407, endPoint y: 204, distance: 10.9
click at [407, 204] on input "5024329482" at bounding box center [434, 207] width 112 height 14
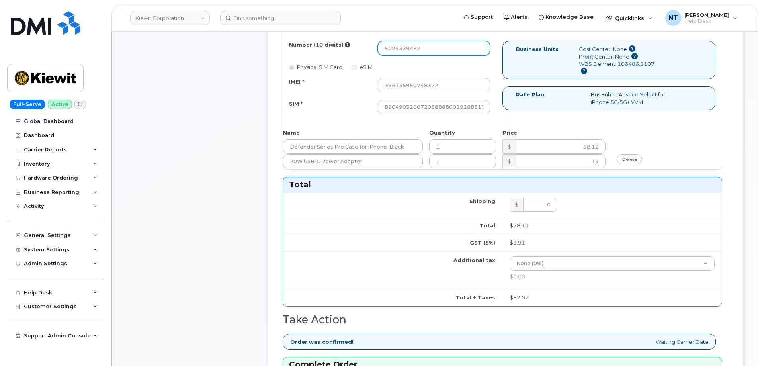
scroll to position [638, 0]
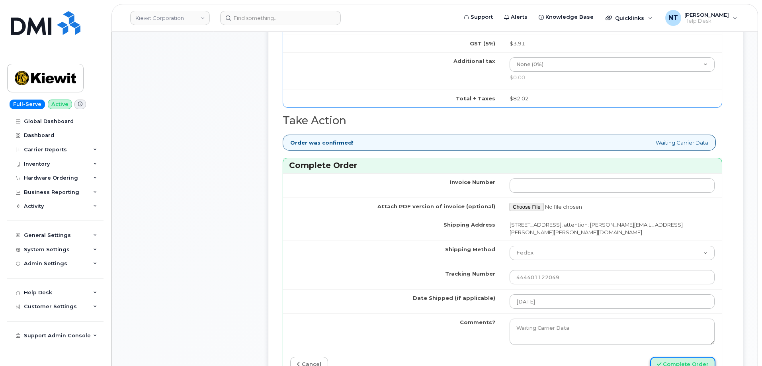
click at [677, 360] on button "Complete Order" at bounding box center [682, 364] width 65 height 15
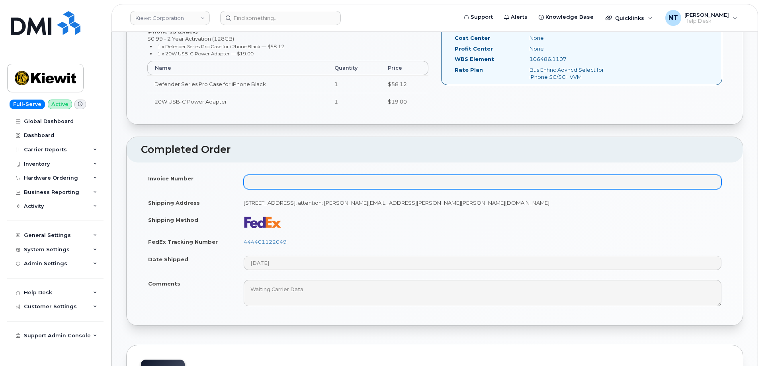
scroll to position [358, 0]
